Goal: Check status: Verify the current state of an ongoing process or item

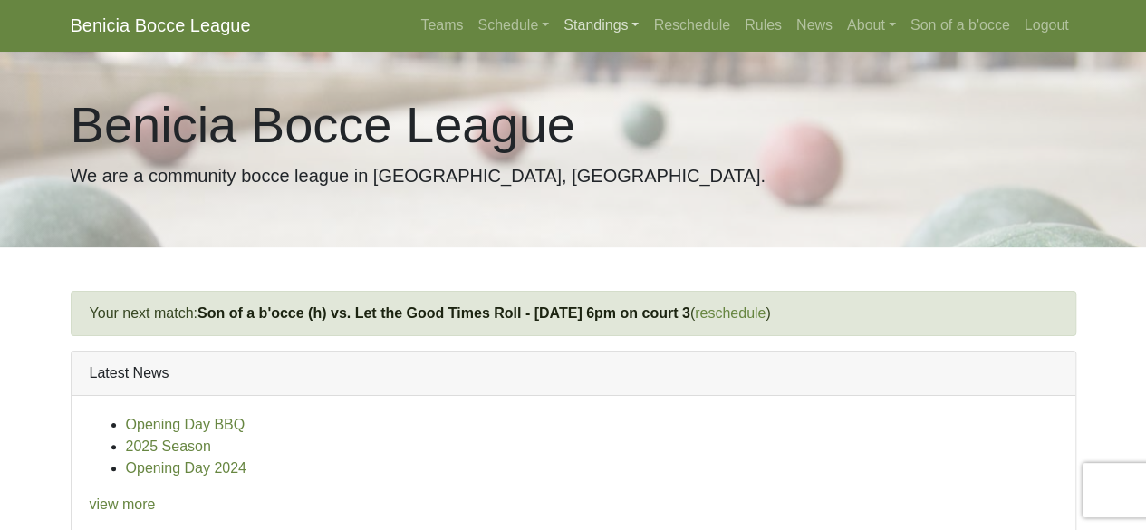
click at [629, 24] on link "Standings" at bounding box center [601, 25] width 90 height 36
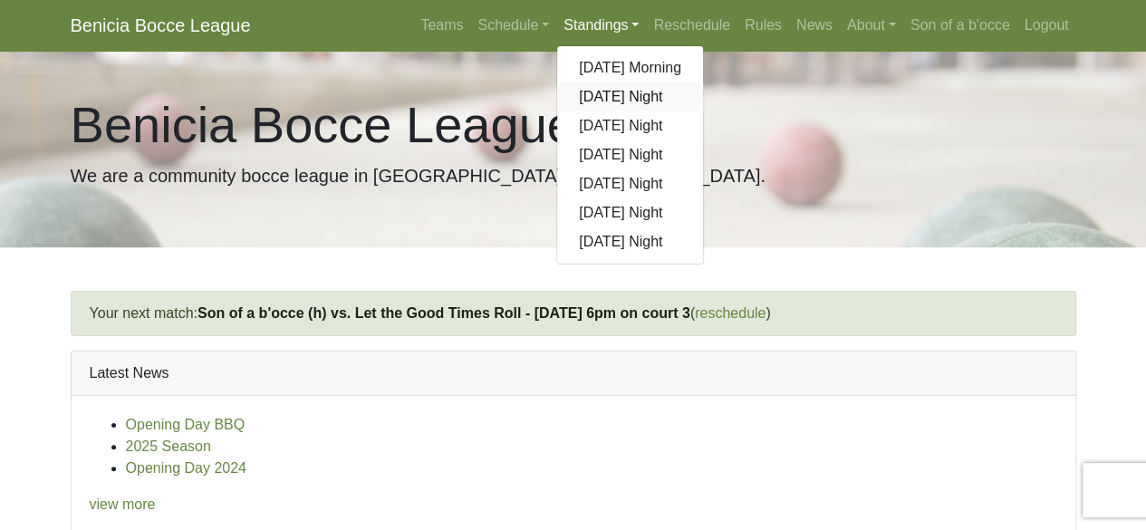
click at [624, 95] on link "[DATE] Night" at bounding box center [630, 96] width 146 height 29
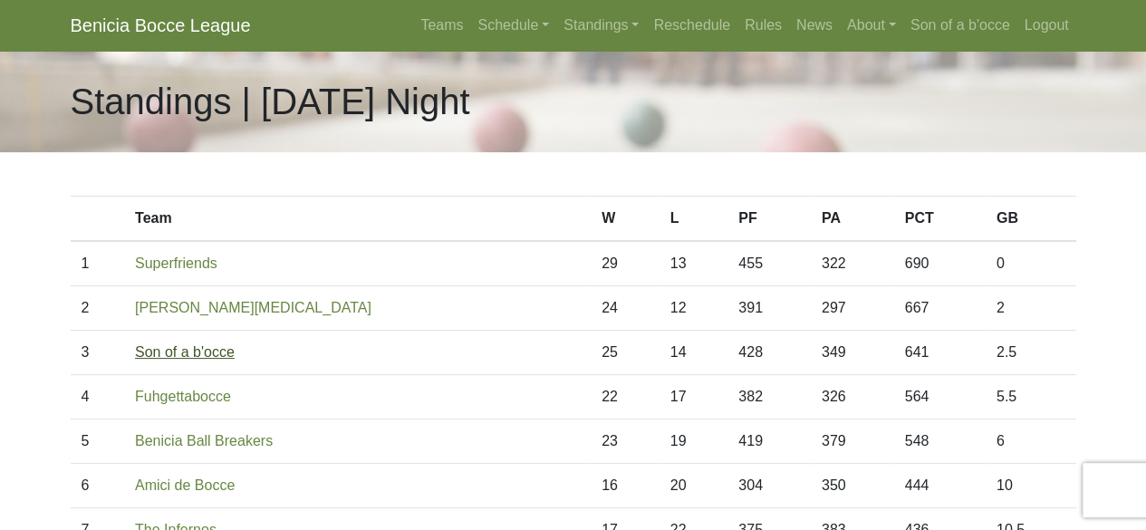
click at [165, 354] on link "Son of a b'occe" at bounding box center [185, 351] width 100 height 15
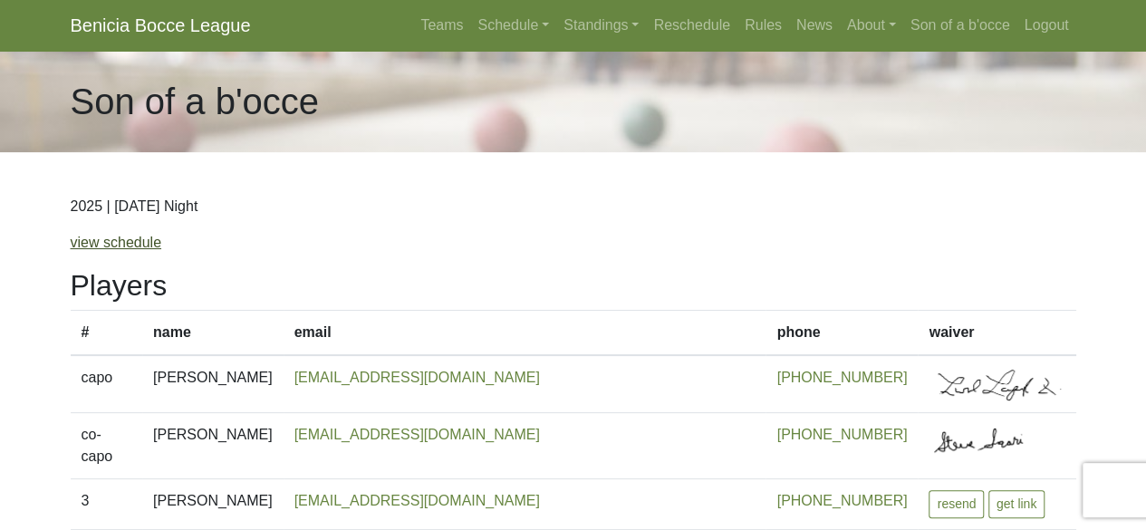
click at [128, 244] on link "view schedule" at bounding box center [117, 242] width 92 height 15
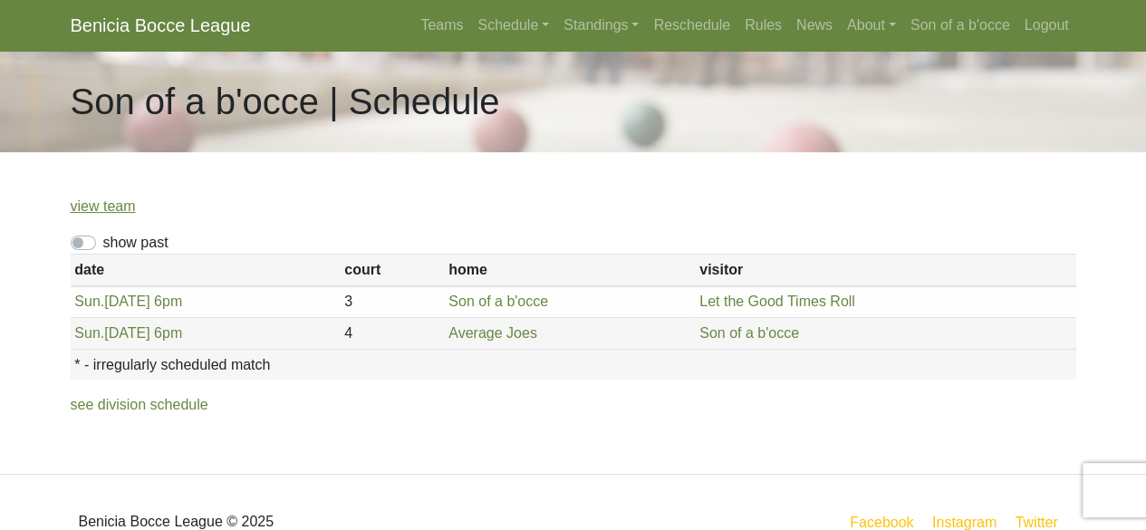
click at [103, 241] on label "show past" at bounding box center [135, 243] width 65 height 22
click at [103, 241] on input "show past" at bounding box center [109, 238] width 12 height 12
checkbox input "true"
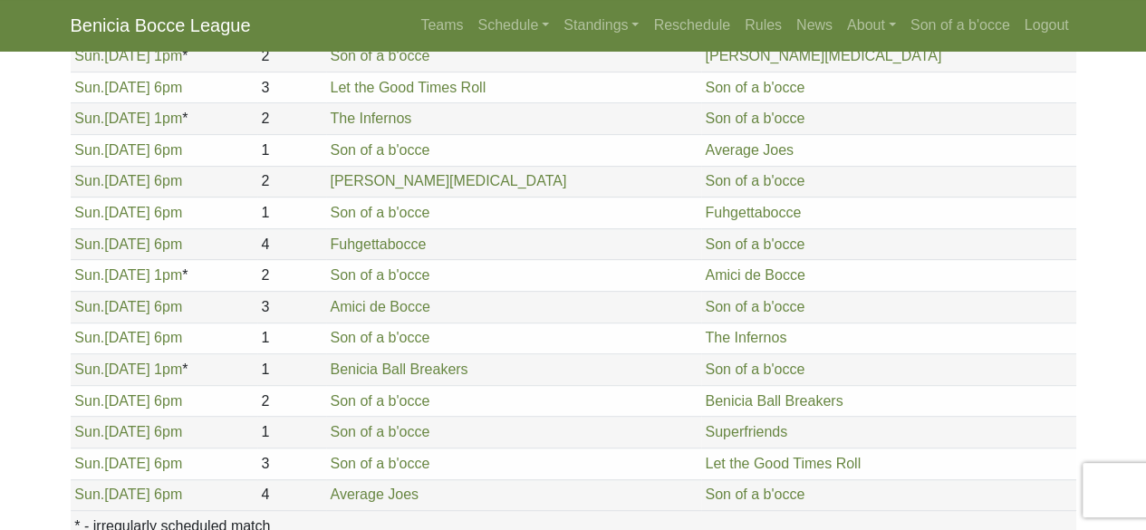
scroll to position [472, 0]
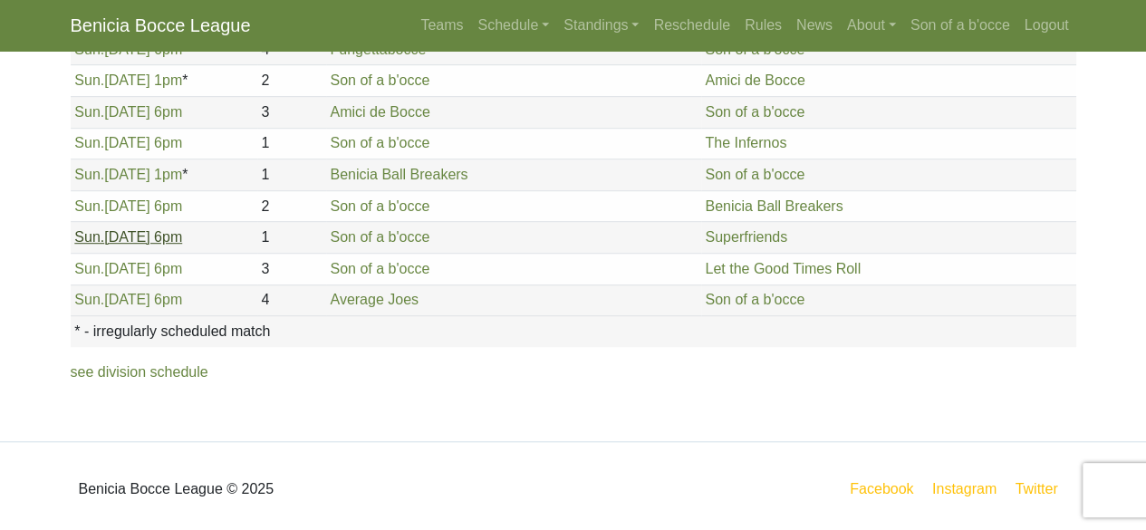
click at [145, 231] on link "Sun. 8/10, 6pm" at bounding box center [128, 236] width 108 height 15
